Goal: Navigation & Orientation: Find specific page/section

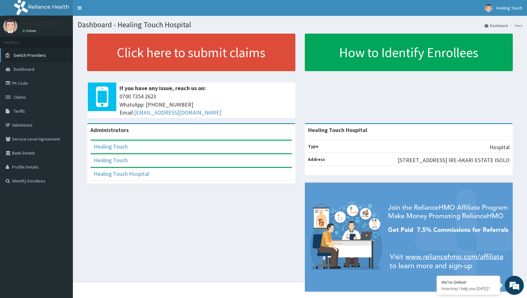
click at [40, 55] on span "Switch Providers" at bounding box center [30, 55] width 32 height 6
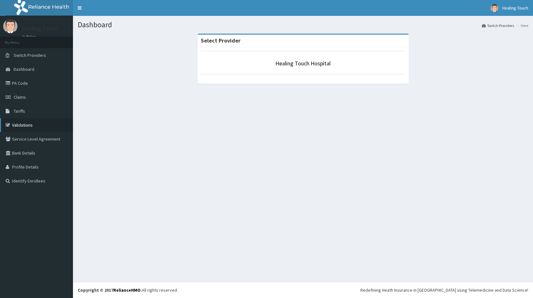
drag, startPoint x: 0, startPoint y: 0, endPoint x: 32, endPoint y: 125, distance: 128.6
click at [32, 125] on link "Validations" at bounding box center [36, 125] width 73 height 14
